Goal: Navigation & Orientation: Go to known website

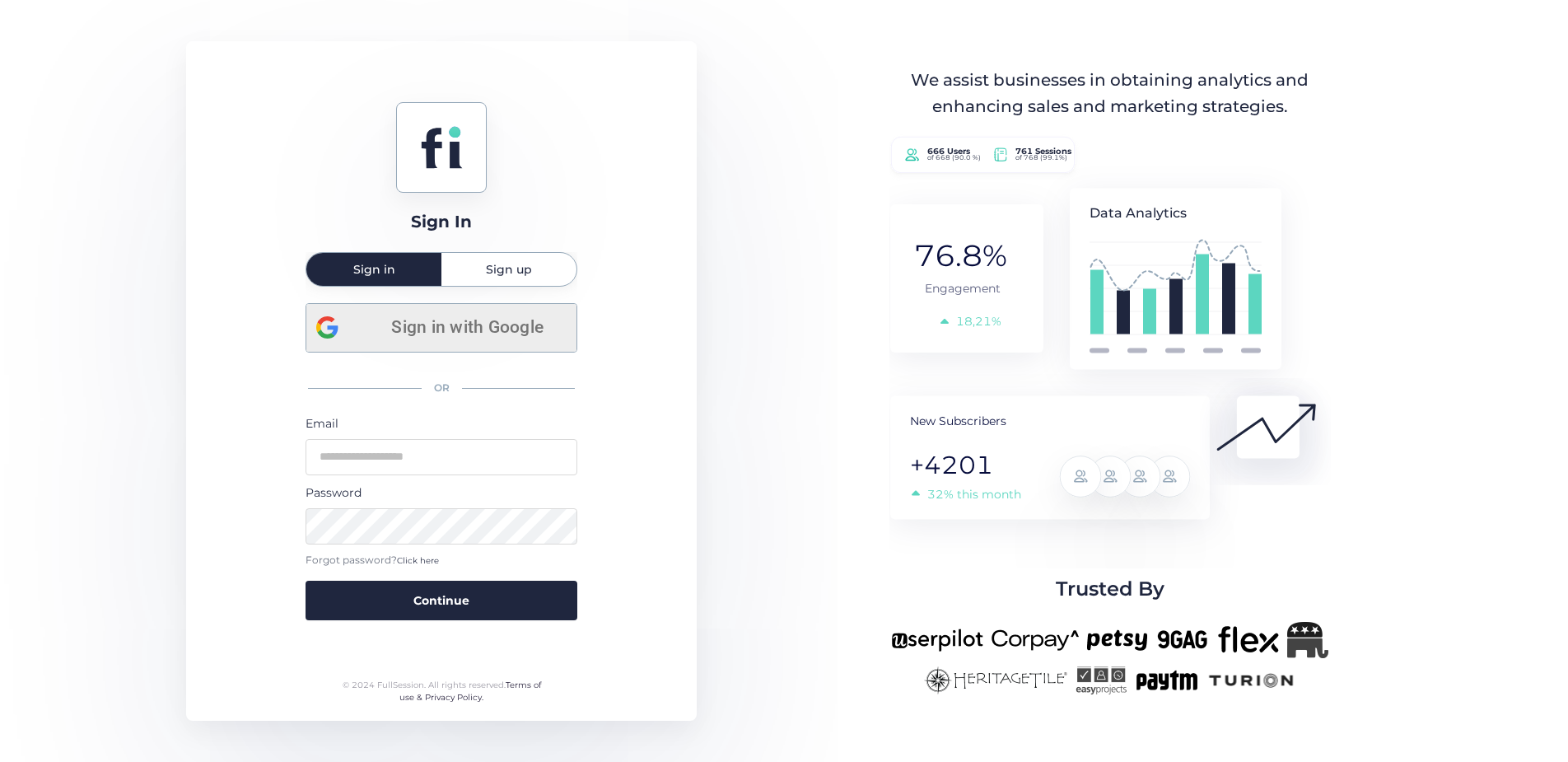
click at [443, 330] on span "Sign in with Google" at bounding box center [467, 327] width 199 height 27
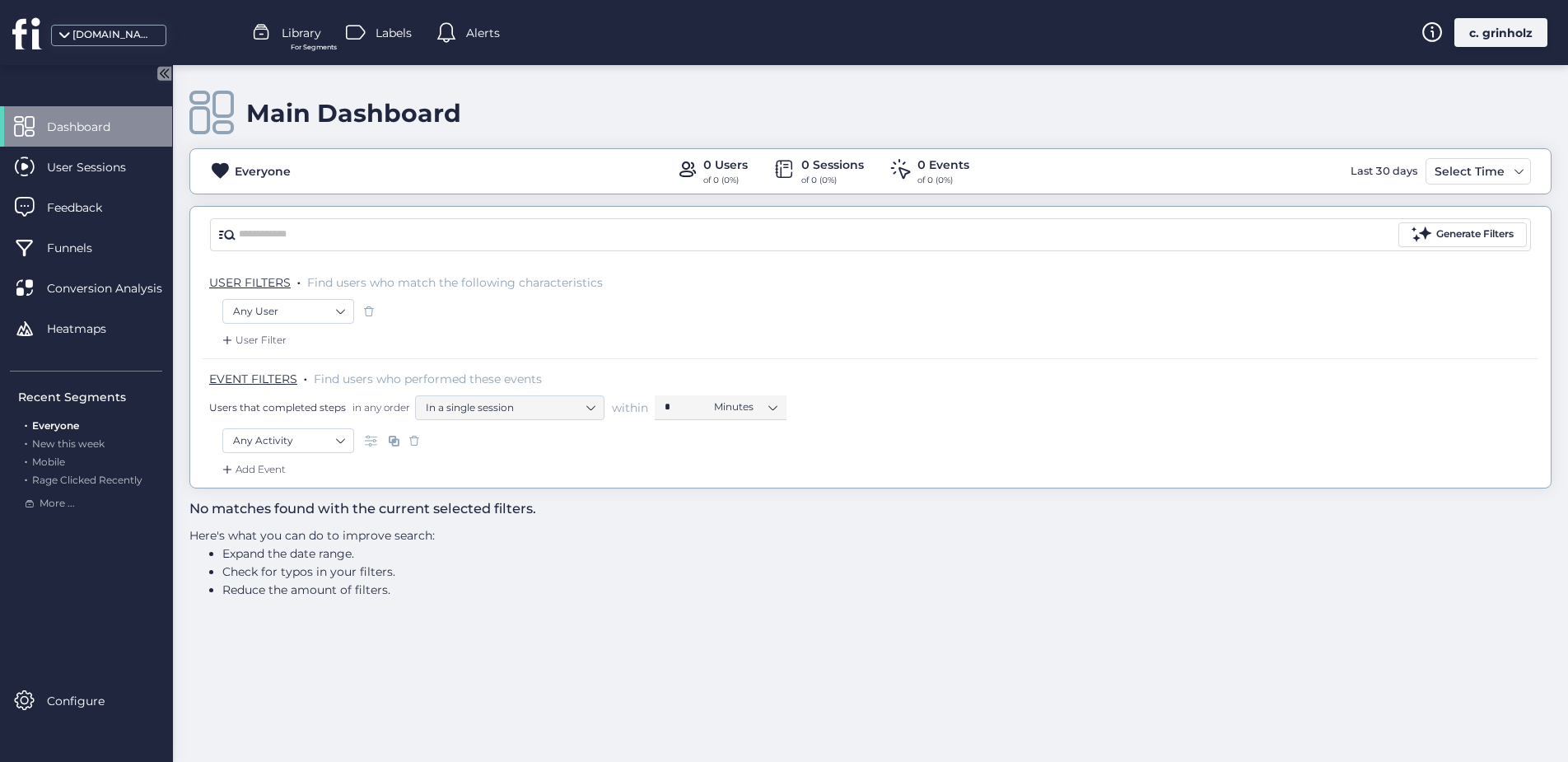
click at [111, 40] on div "[DOMAIN_NAME]" at bounding box center [113, 35] width 82 height 16
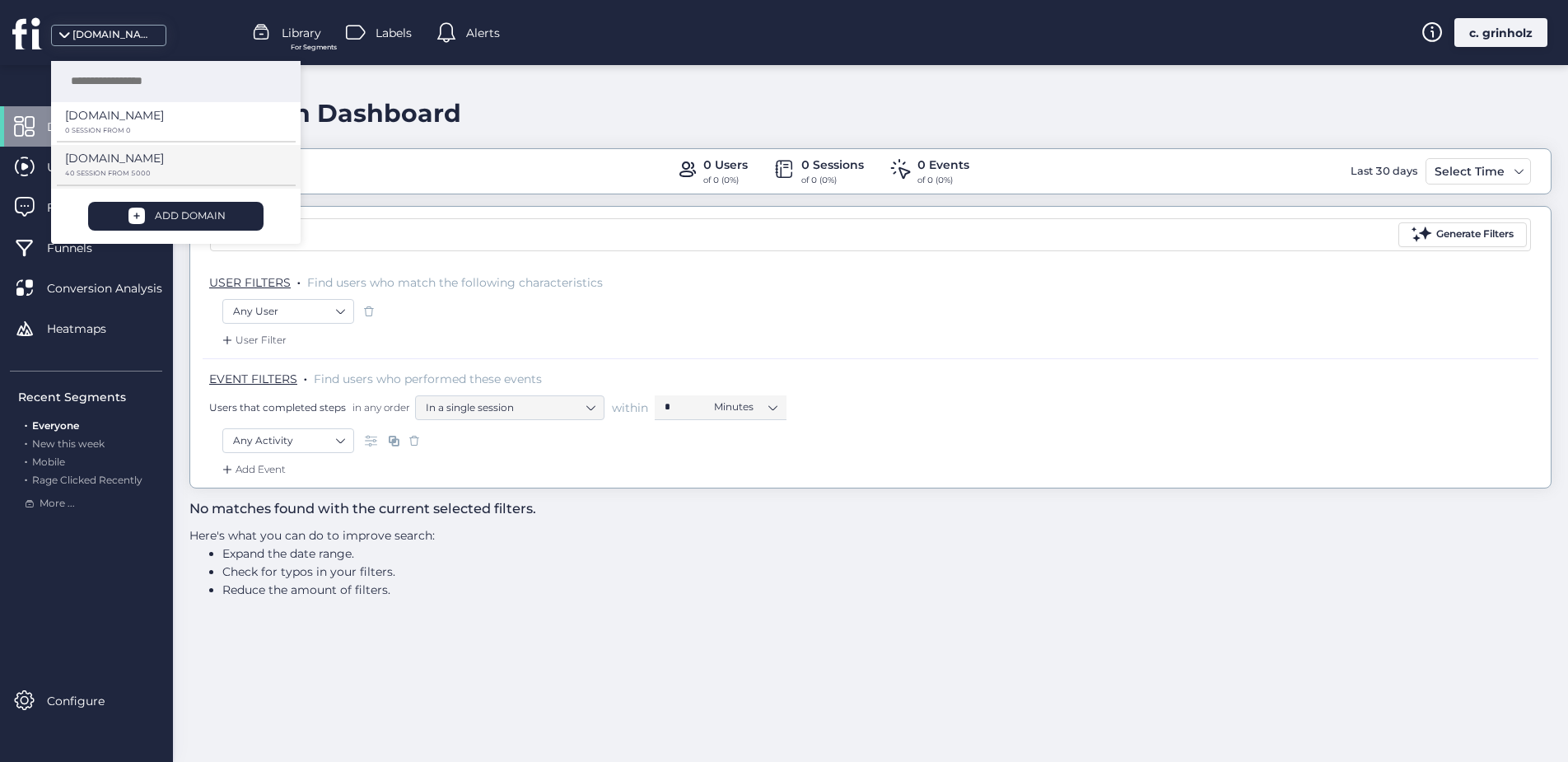
click at [112, 134] on p "40 SESSION FROM 5000" at bounding box center [170, 131] width 210 height 7
